Goal: Transaction & Acquisition: Download file/media

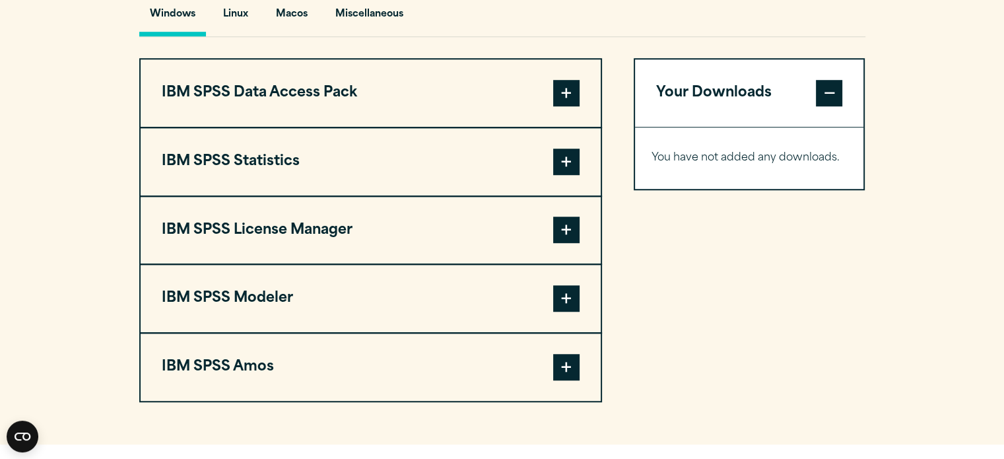
scroll to position [1008, 0]
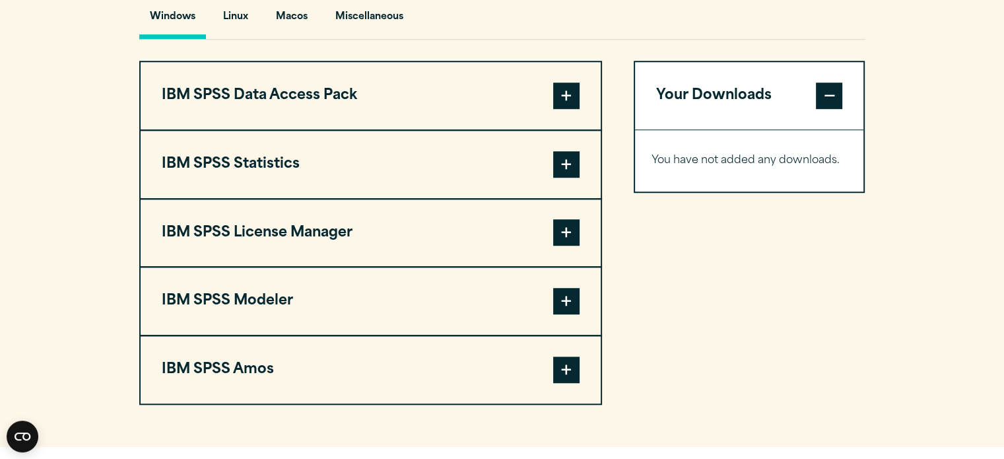
click at [554, 154] on span at bounding box center [566, 164] width 26 height 26
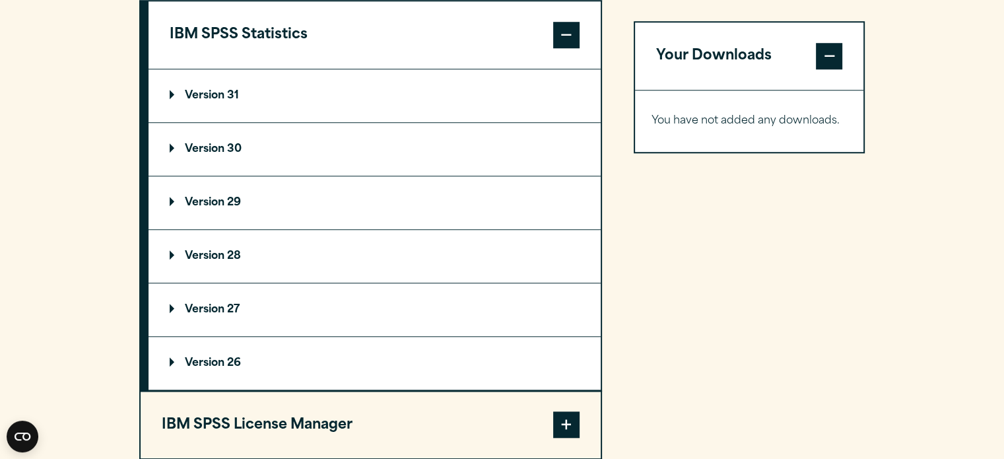
scroll to position [1139, 0]
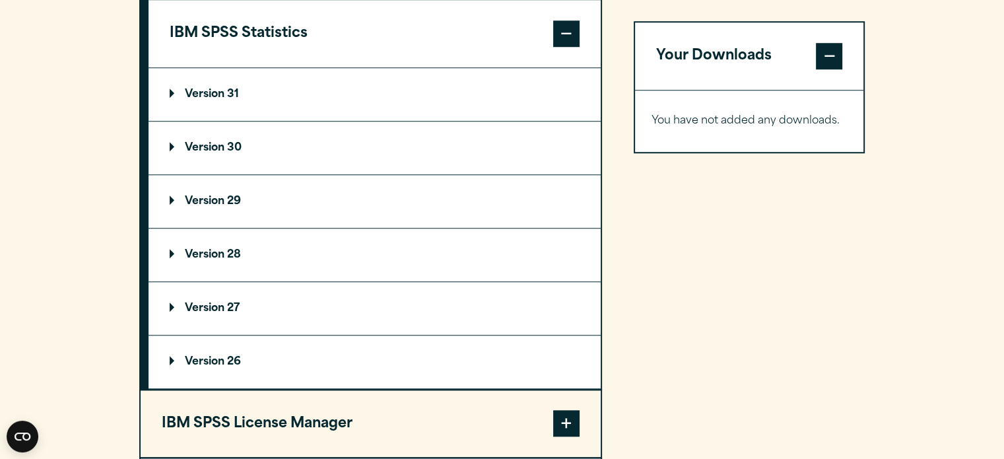
click at [243, 201] on summary "Version 29" at bounding box center [374, 201] width 452 height 53
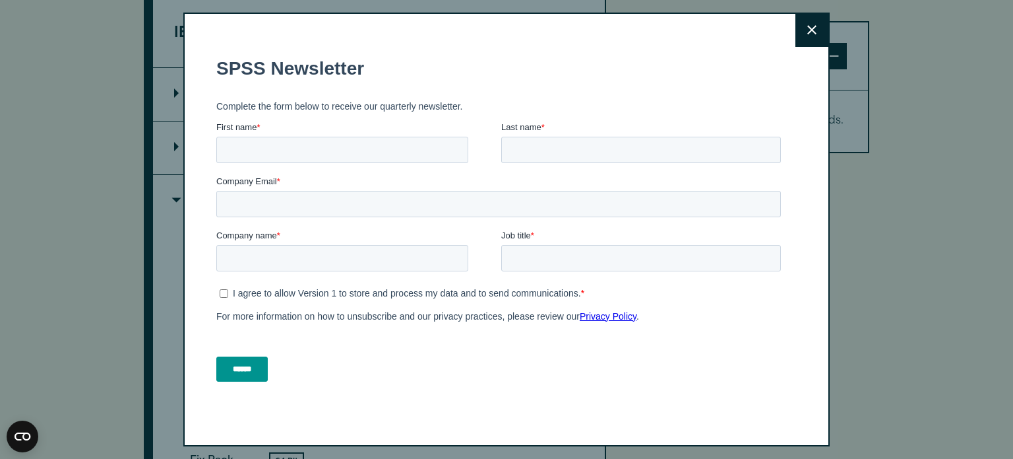
click at [808, 34] on icon at bounding box center [812, 30] width 9 height 10
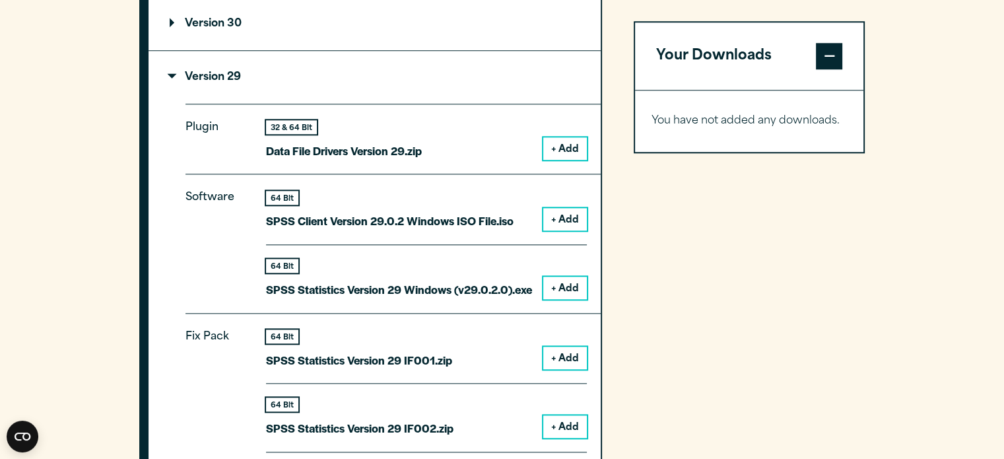
scroll to position [1264, 0]
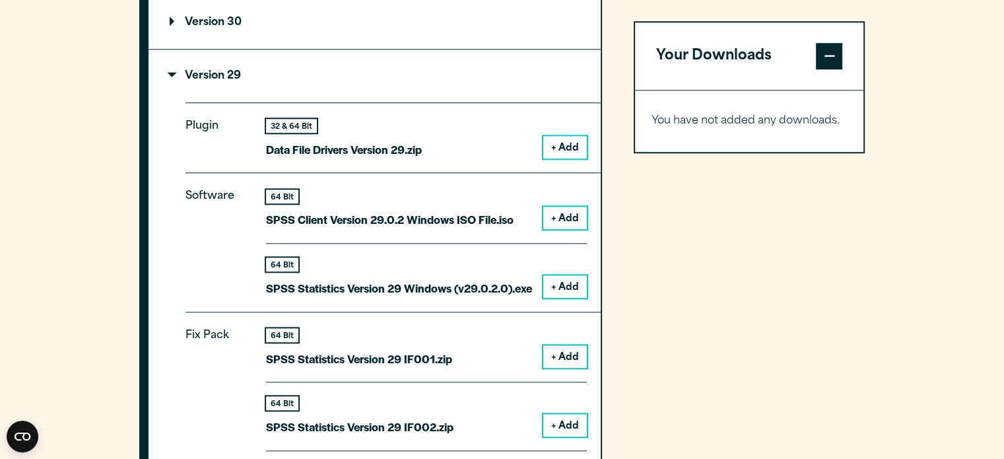
click at [563, 282] on button "+ Add" at bounding box center [565, 286] width 44 height 22
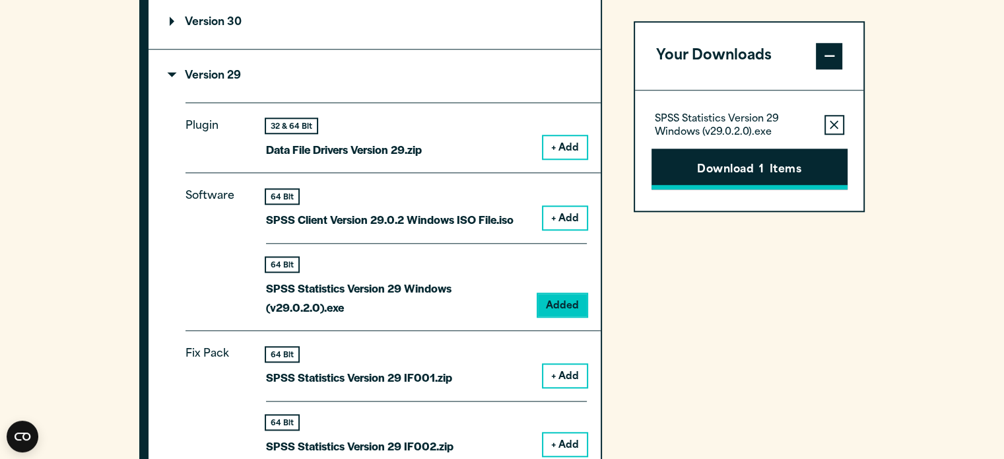
click at [785, 176] on button "Download 1 Items" at bounding box center [749, 168] width 196 height 41
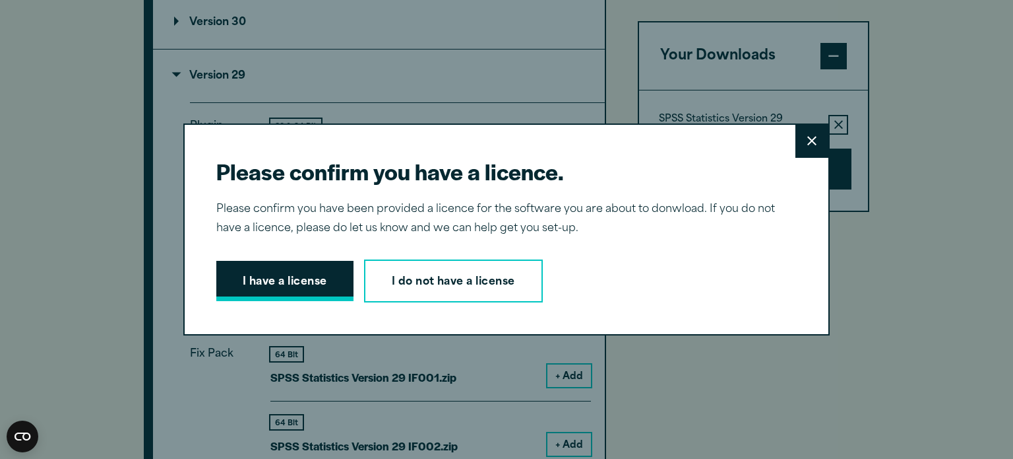
click at [280, 286] on button "I have a license" at bounding box center [284, 281] width 137 height 41
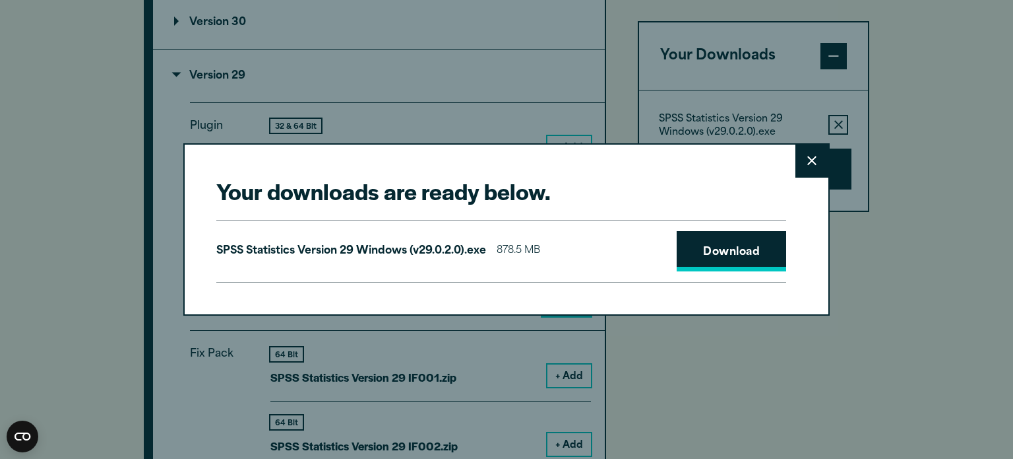
click at [701, 256] on link "Download" at bounding box center [732, 251] width 110 height 41
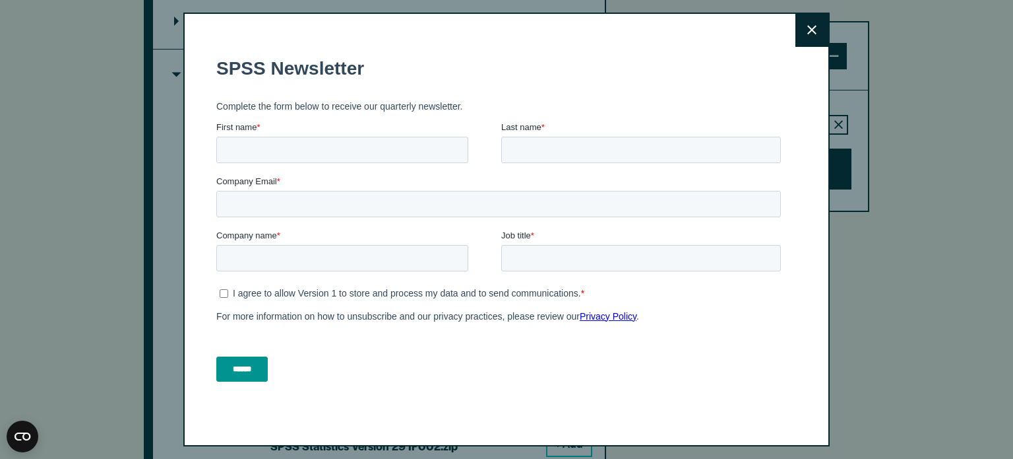
click at [808, 30] on icon at bounding box center [812, 29] width 9 height 9
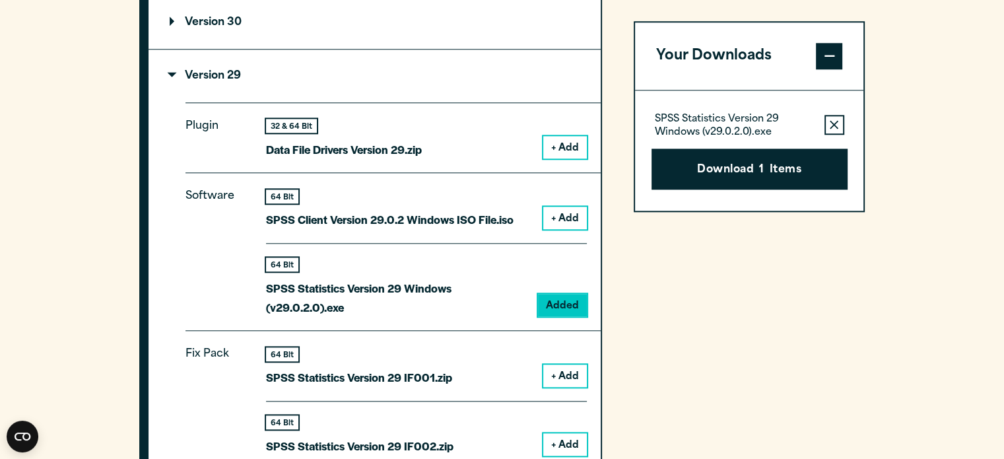
click at [541, 313] on div "Software 64 Bit SPSS Client Version 29.0.2 Windows ISO File.iso + Add 64 Bit Ad…" at bounding box center [392, 251] width 415 height 158
